Goal: Information Seeking & Learning: Learn about a topic

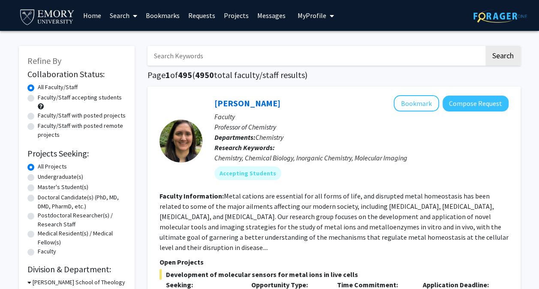
click at [63, 96] on label "Faculty/Staff accepting students" at bounding box center [80, 97] width 84 height 9
click at [43, 96] on input "Faculty/Staff accepting students" at bounding box center [41, 96] width 6 height 6
radio input "true"
click at [48, 174] on label "Undergraduate(s)" at bounding box center [60, 176] width 45 height 9
click at [43, 174] on input "Undergraduate(s)" at bounding box center [41, 175] width 6 height 6
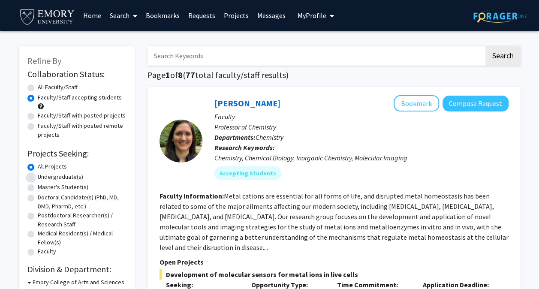
radio input "true"
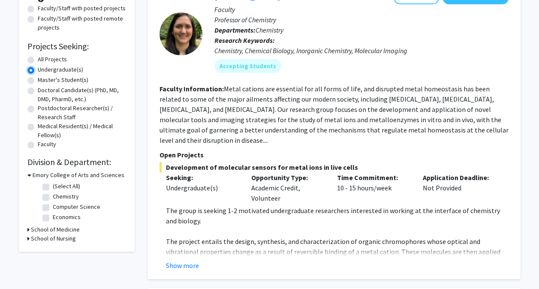
scroll to position [106, 0]
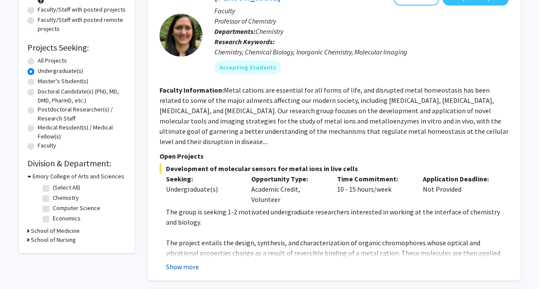
click at [177, 261] on button "Show more" at bounding box center [182, 266] width 33 height 10
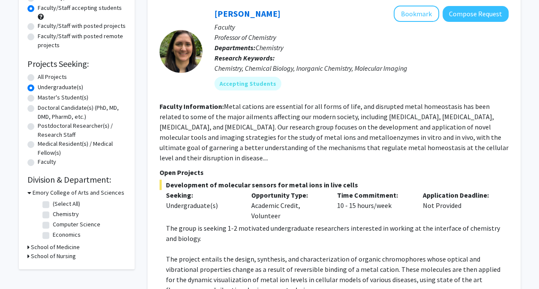
scroll to position [0, 0]
